Goal: Task Accomplishment & Management: Use online tool/utility

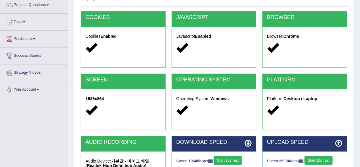
click at [68, 126] on div "Home Exams Exam Requirements System Requirements Test COOKIES Cookies Enabled J…" at bounding box center [214, 99] width 292 height 296
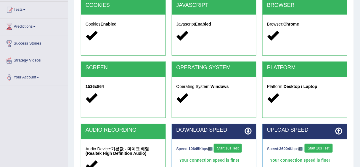
scroll to position [73, 0]
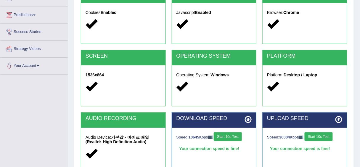
click at [232, 139] on button "Start 10s Test" at bounding box center [228, 136] width 28 height 9
click at [321, 138] on button "Start 10s Test" at bounding box center [319, 136] width 28 height 9
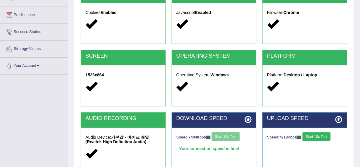
scroll to position [144, 0]
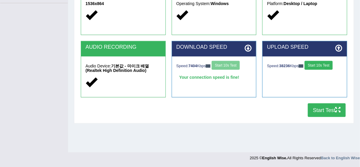
click at [321, 115] on button "Start Test" at bounding box center [327, 110] width 38 height 14
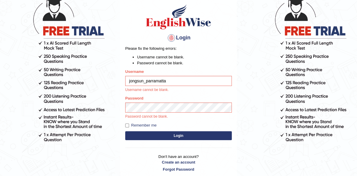
scroll to position [47, 0]
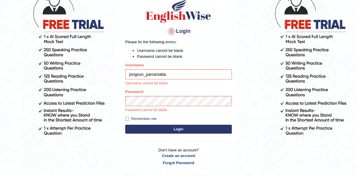
click at [167, 131] on button "Login" at bounding box center [178, 129] width 107 height 9
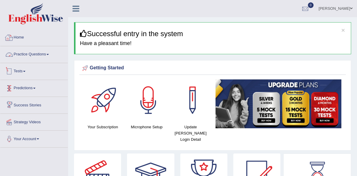
click at [28, 70] on link "Tests" at bounding box center [34, 70] width 68 height 15
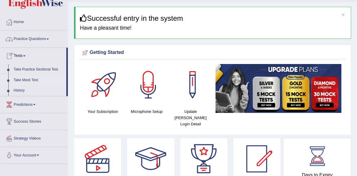
scroll to position [24, 0]
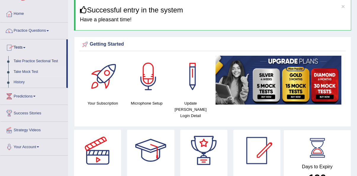
click at [19, 70] on link "Take Mock Test" at bounding box center [38, 72] width 55 height 11
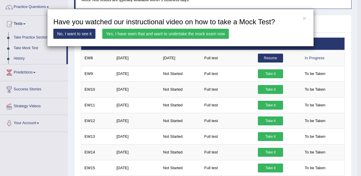
click at [159, 35] on link "Yes, I have seen that and want to undertake the mock exam now" at bounding box center [165, 34] width 127 height 10
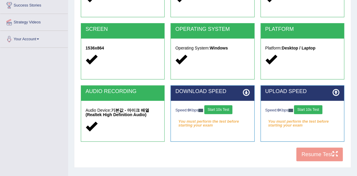
scroll to position [87, 0]
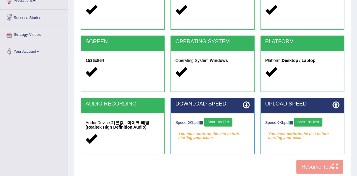
click at [224, 127] on div "Speed: 0 Kbps Start 10s Test You must perform the test before starting your exa…" at bounding box center [212, 128] width 83 height 30
click at [224, 123] on button "Start 10s Test" at bounding box center [219, 122] width 28 height 9
click at [322, 123] on button "Start 10s Test" at bounding box center [308, 122] width 28 height 9
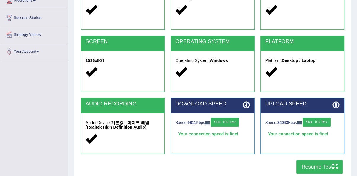
click at [321, 170] on button "Resume Test" at bounding box center [320, 167] width 47 height 14
